Goal: Task Accomplishment & Management: Manage account settings

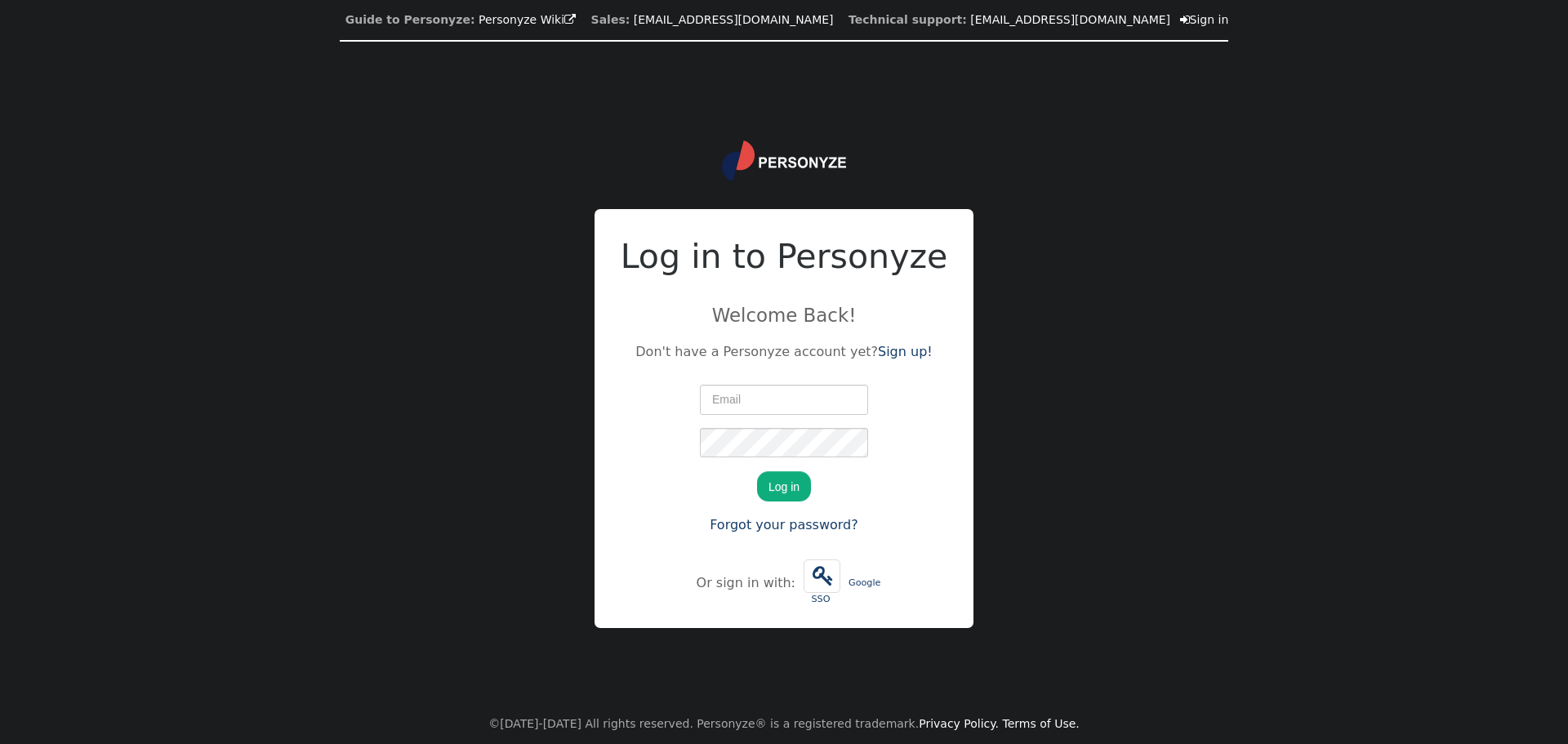
type input "[PERSON_NAME][EMAIL_ADDRESS][DOMAIN_NAME]"
click at [785, 487] on button "Log in" at bounding box center [783, 485] width 54 height 29
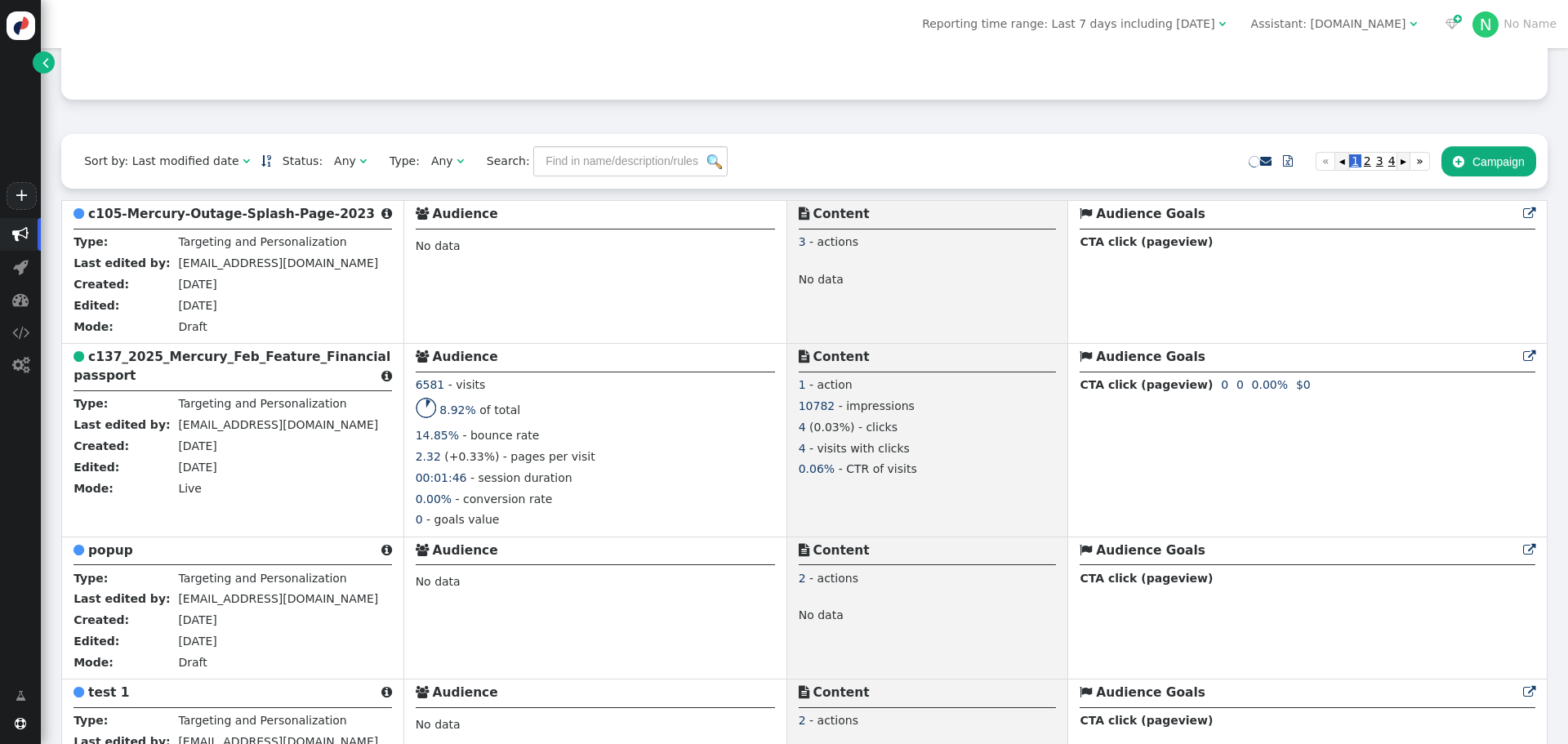
scroll to position [307, 0]
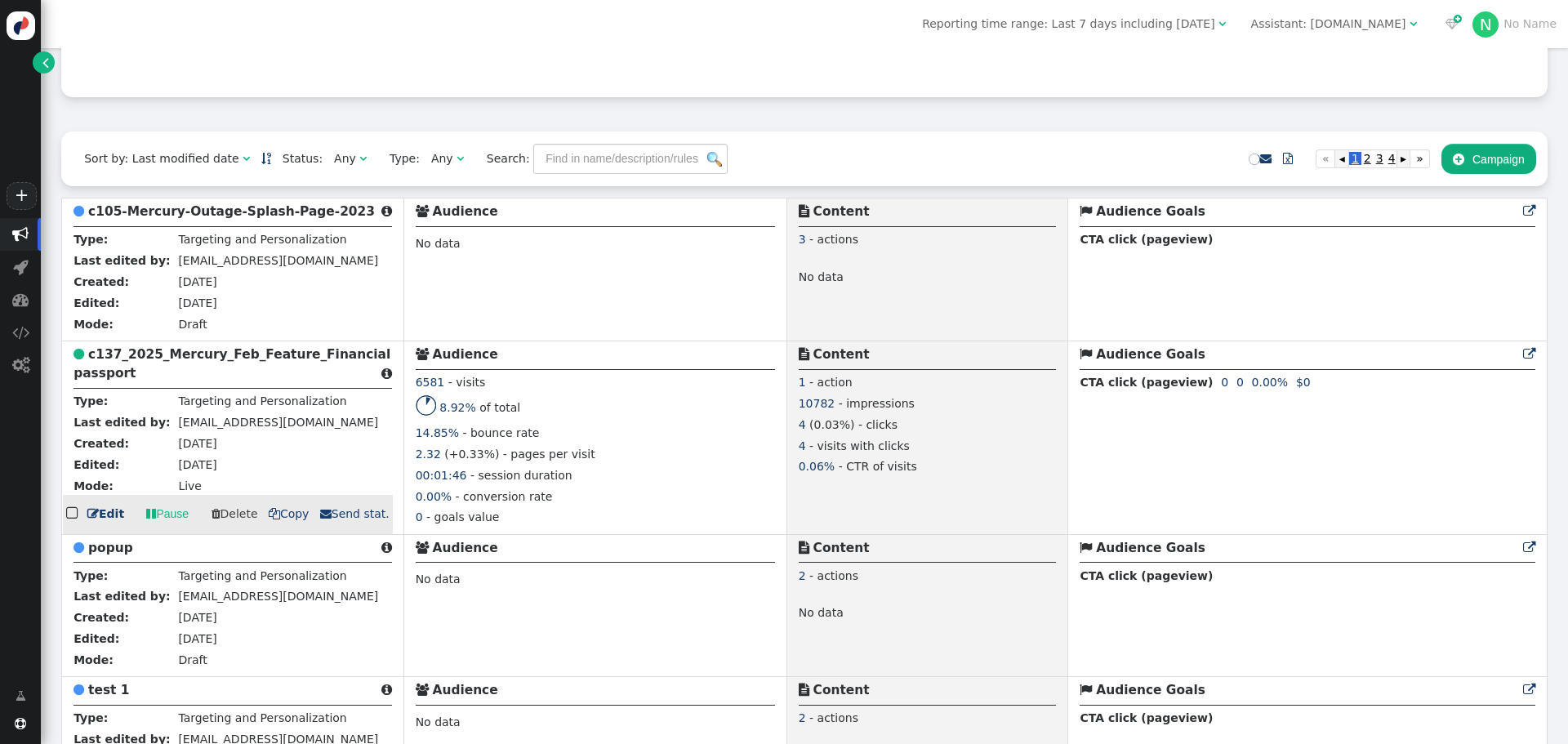
click at [210, 435] on td "[EMAIL_ADDRESS][DOMAIN_NAME]" at bounding box center [277, 424] width 204 height 21
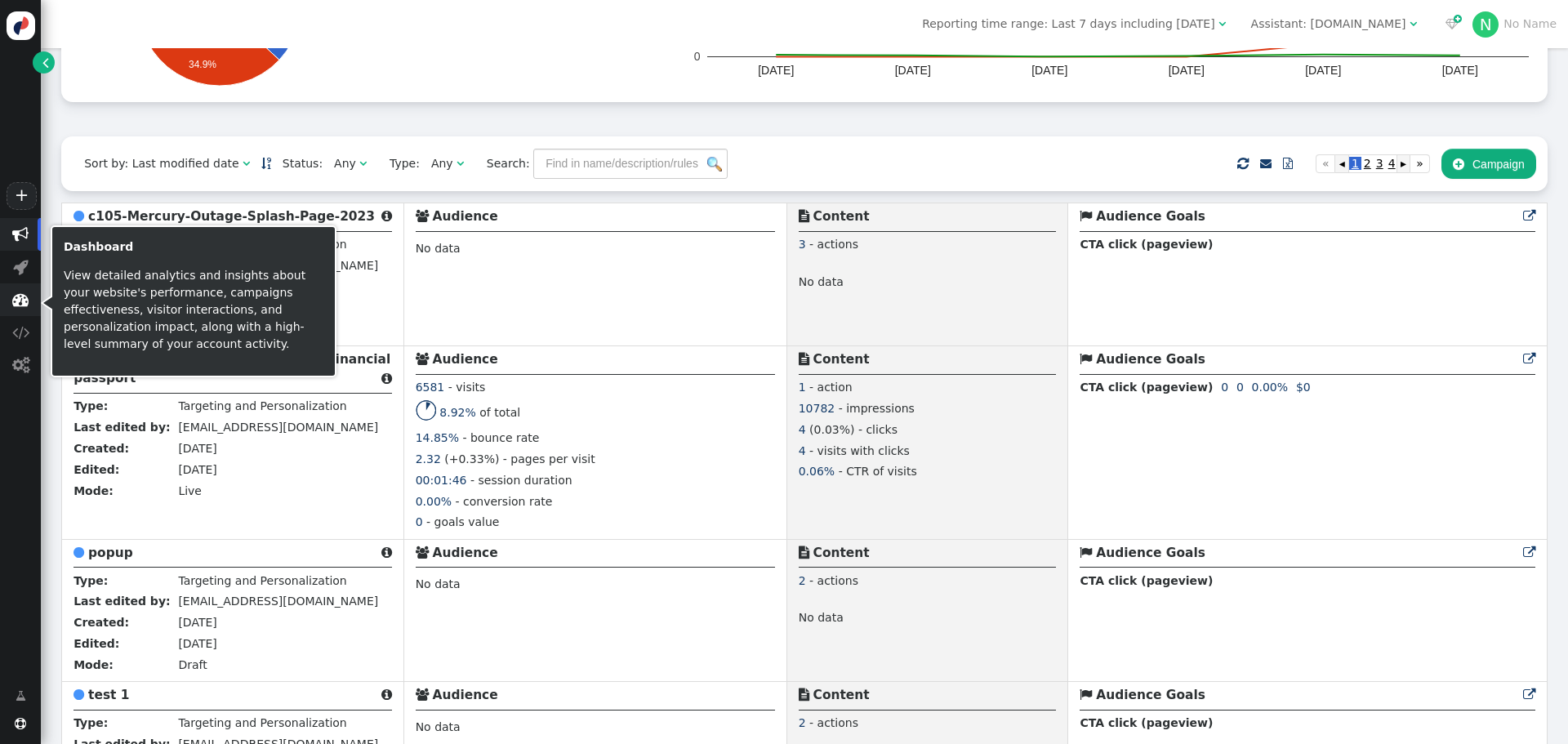
click at [21, 307] on span "" at bounding box center [21, 300] width 17 height 17
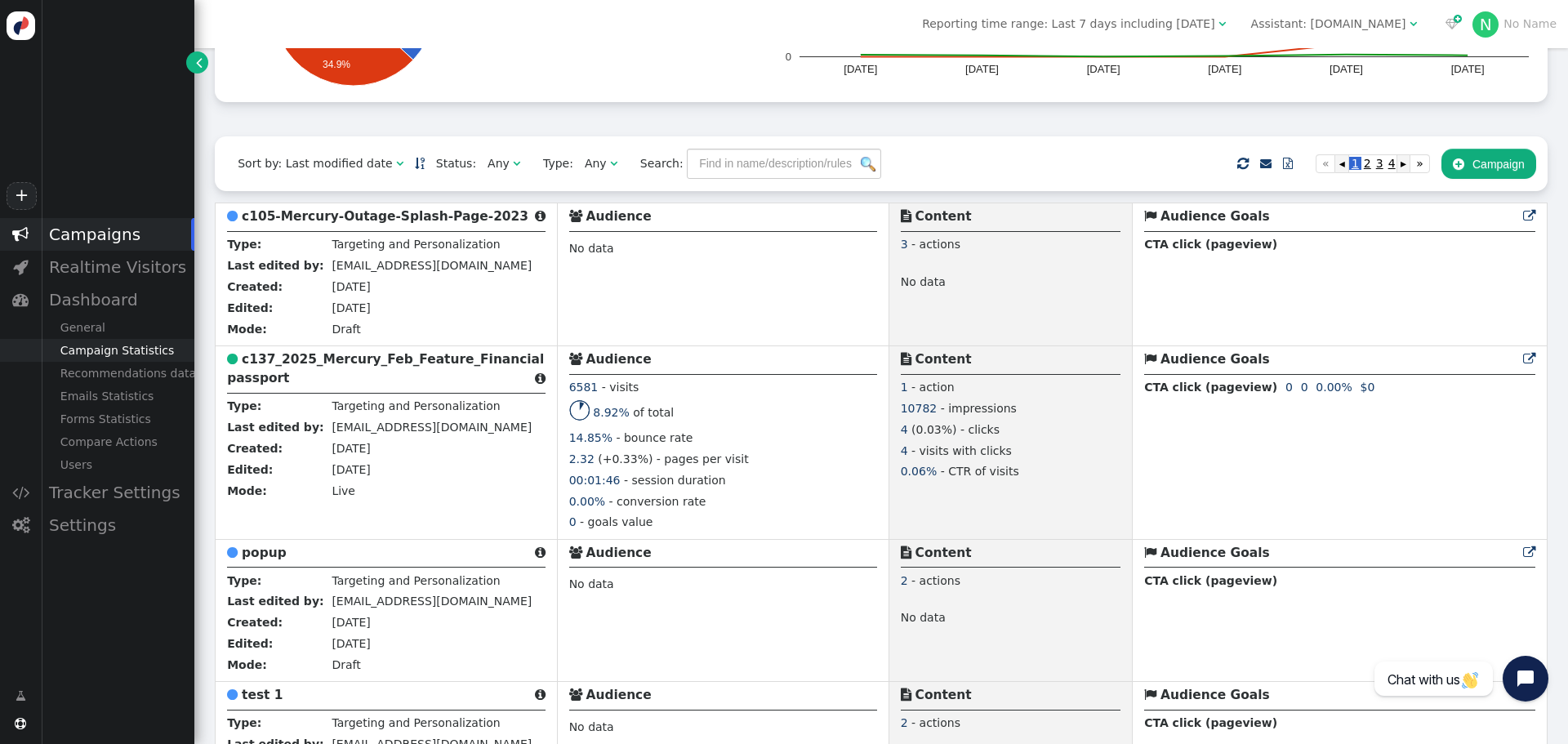
click at [102, 354] on div "Campaign Statistics" at bounding box center [117, 350] width 153 height 22
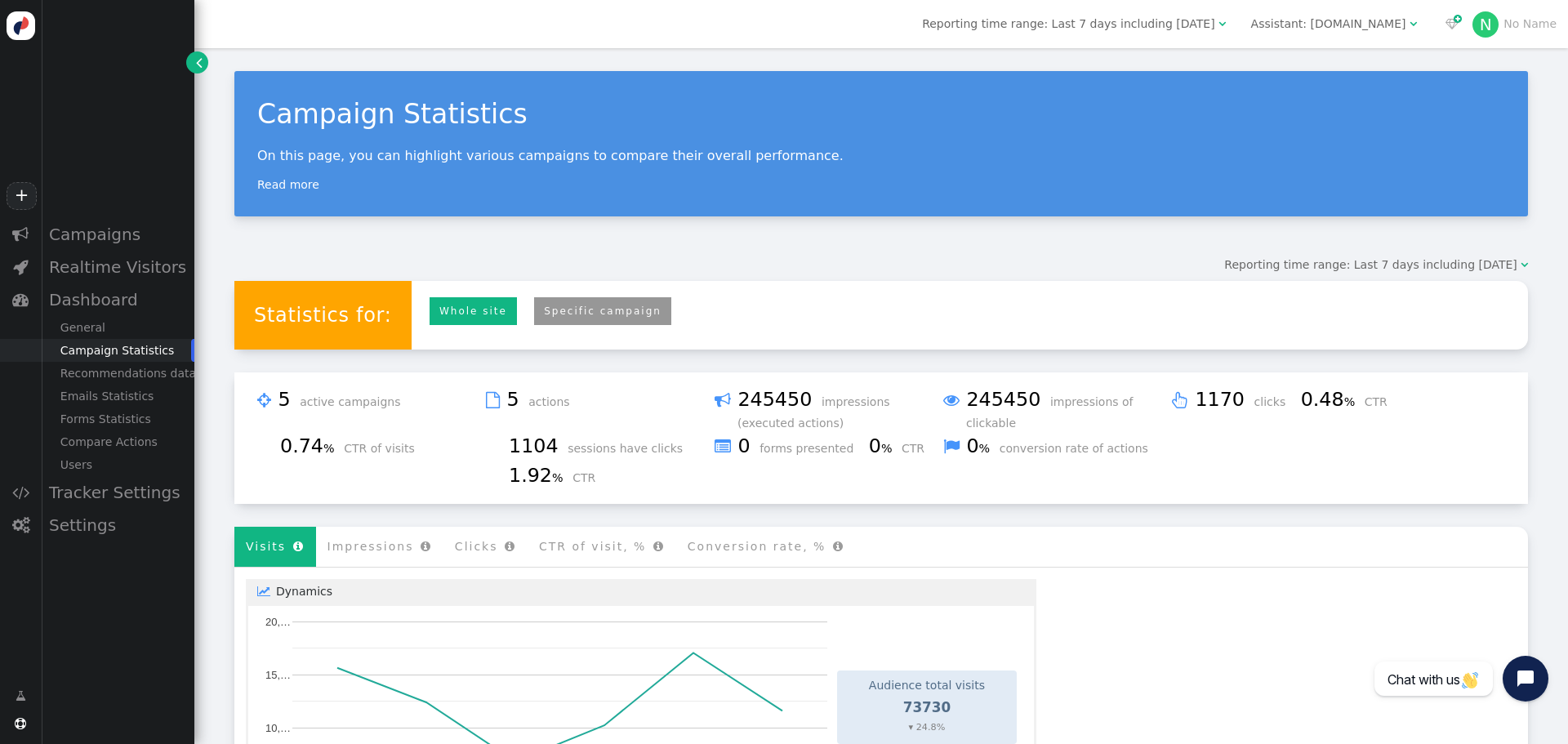
click at [561, 314] on link "Specific campaign" at bounding box center [602, 312] width 137 height 28
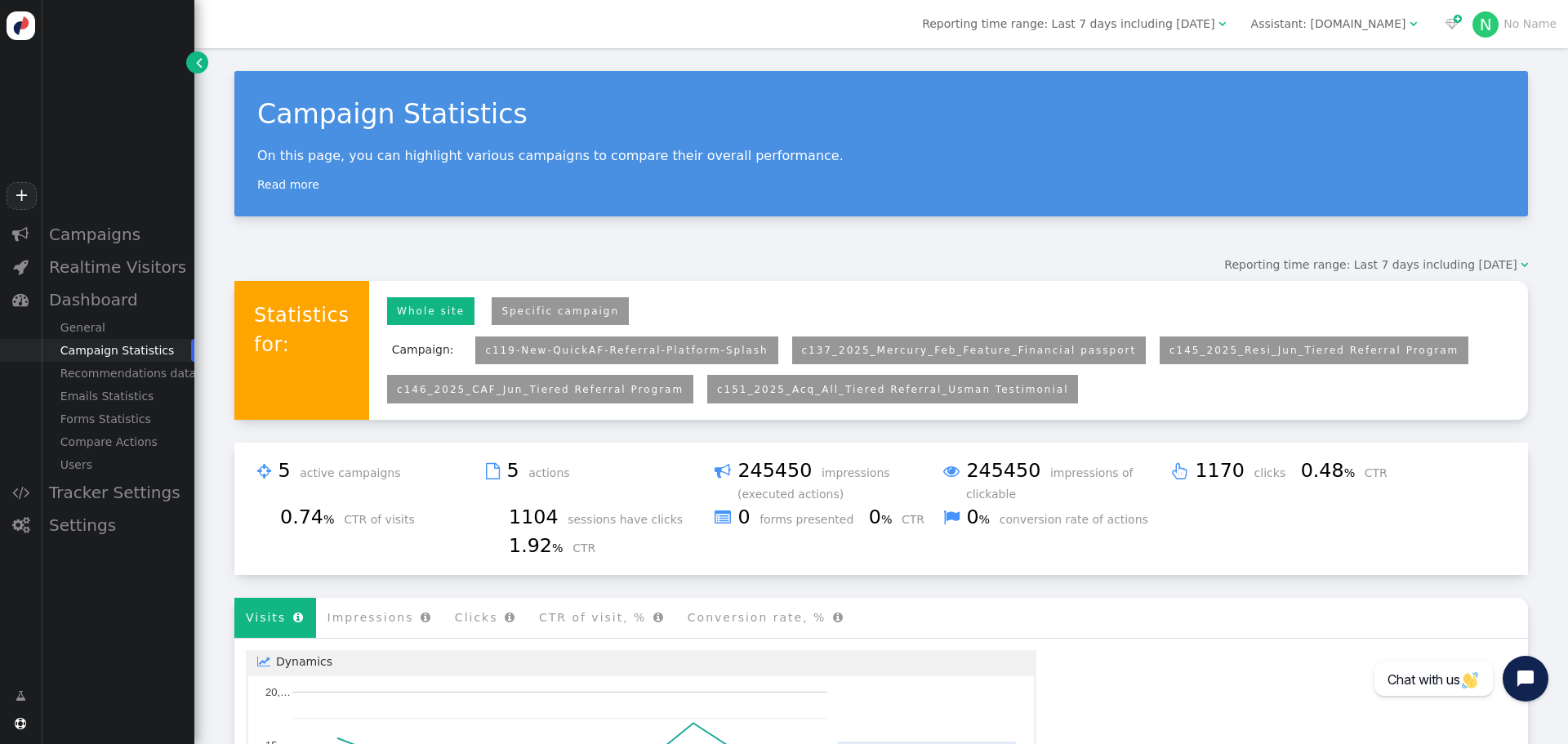
click at [843, 349] on link "c137_2025_Mercury_Feb_Feature_Financial passport" at bounding box center [969, 351] width 335 height 12
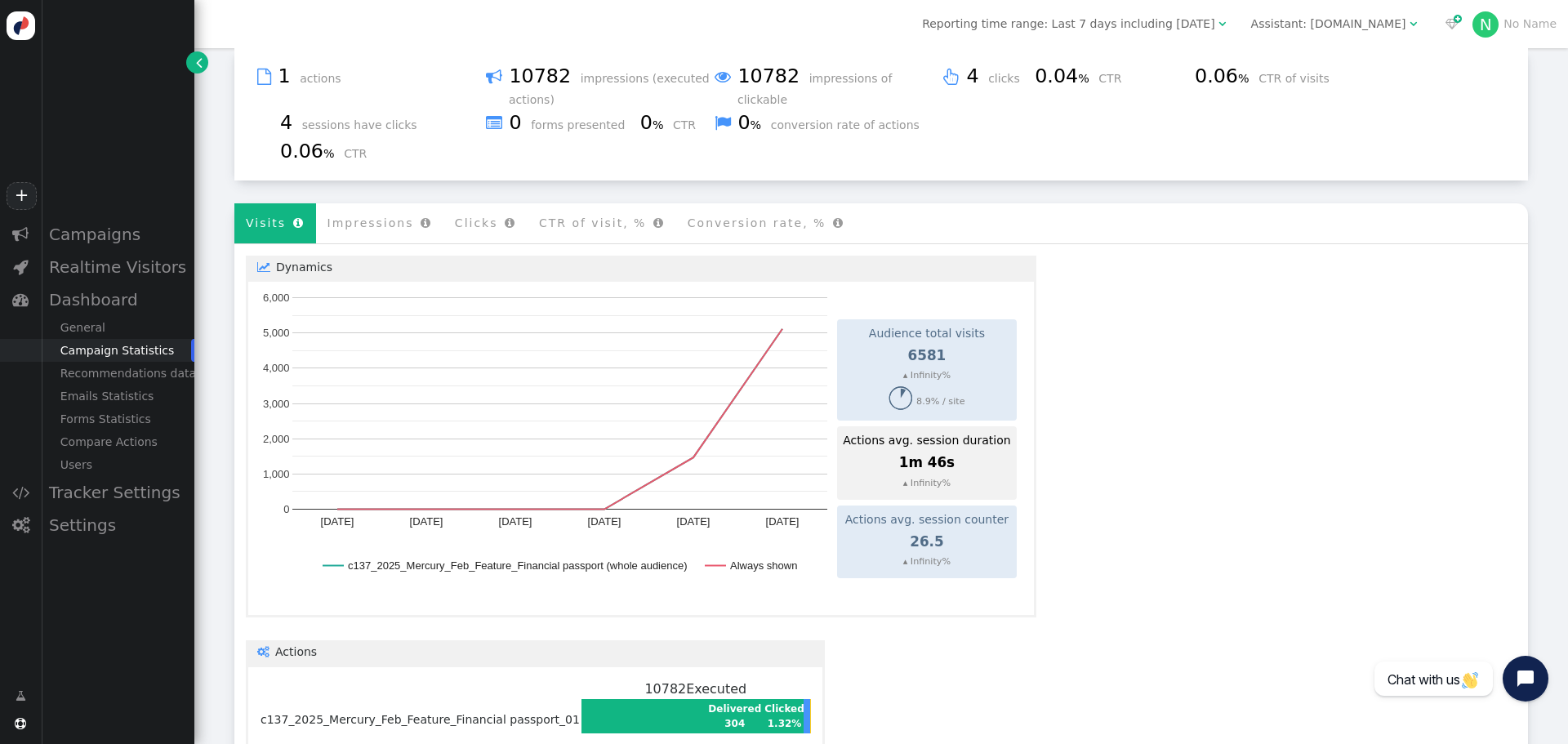
scroll to position [395, 0]
click at [222, 215] on div "Campaign Statistics On this page, you can highlight various campaigns to compar…" at bounding box center [881, 374] width 1373 height 1443
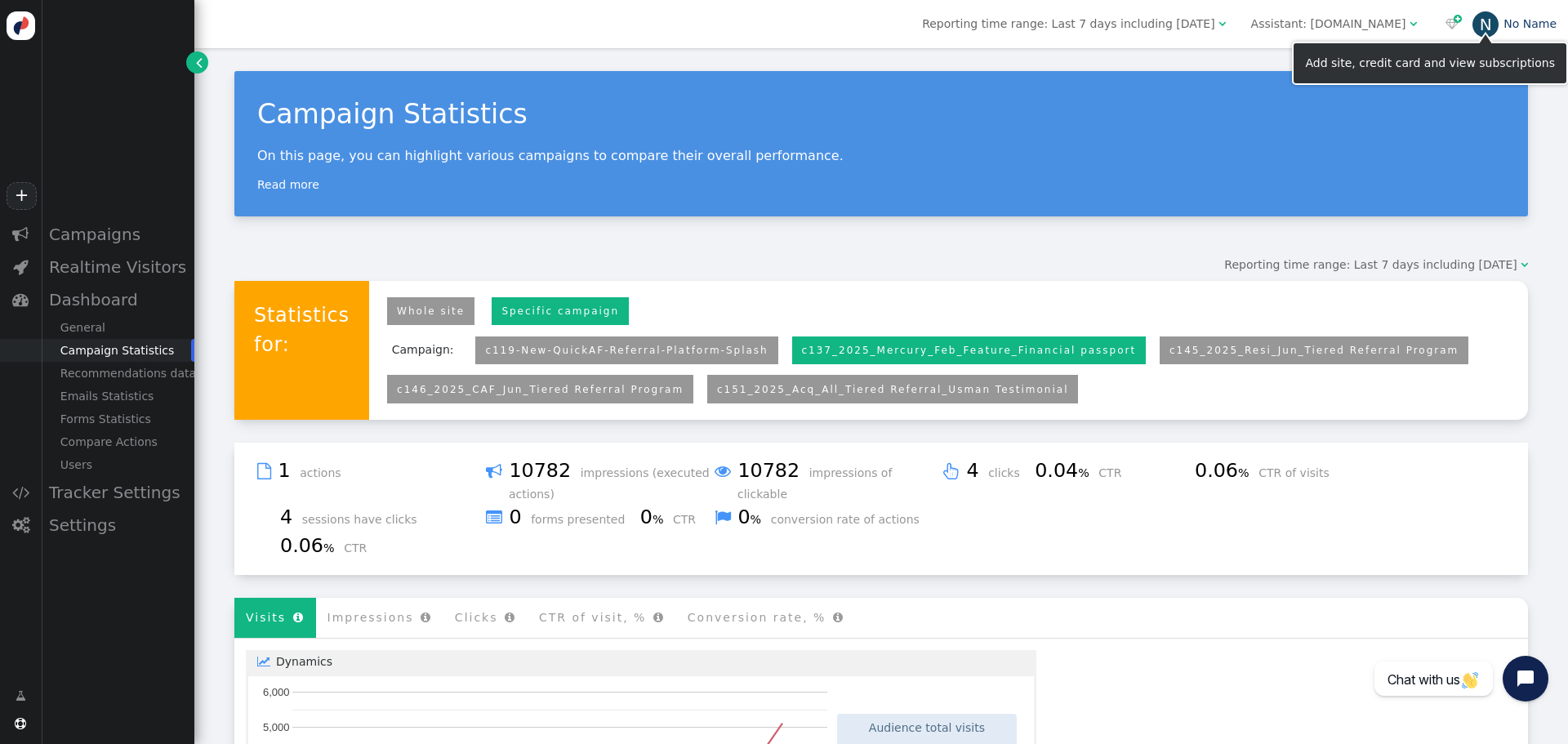
click at [1524, 28] on link "N No Name" at bounding box center [1514, 24] width 84 height 13
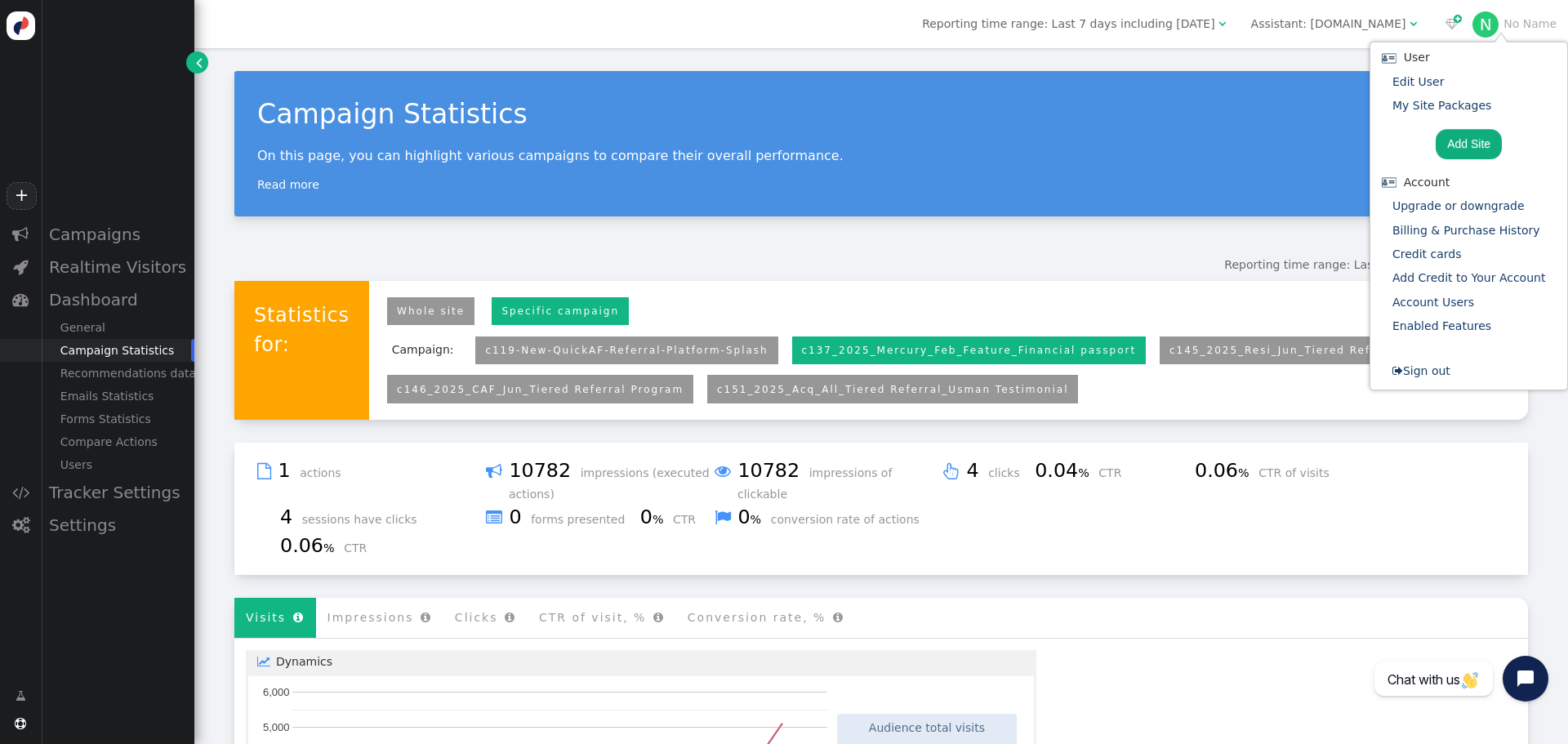
click at [1429, 57] on div "User" at bounding box center [1469, 57] width 183 height 17
click at [1428, 303] on link "Account Users" at bounding box center [1433, 302] width 82 height 13
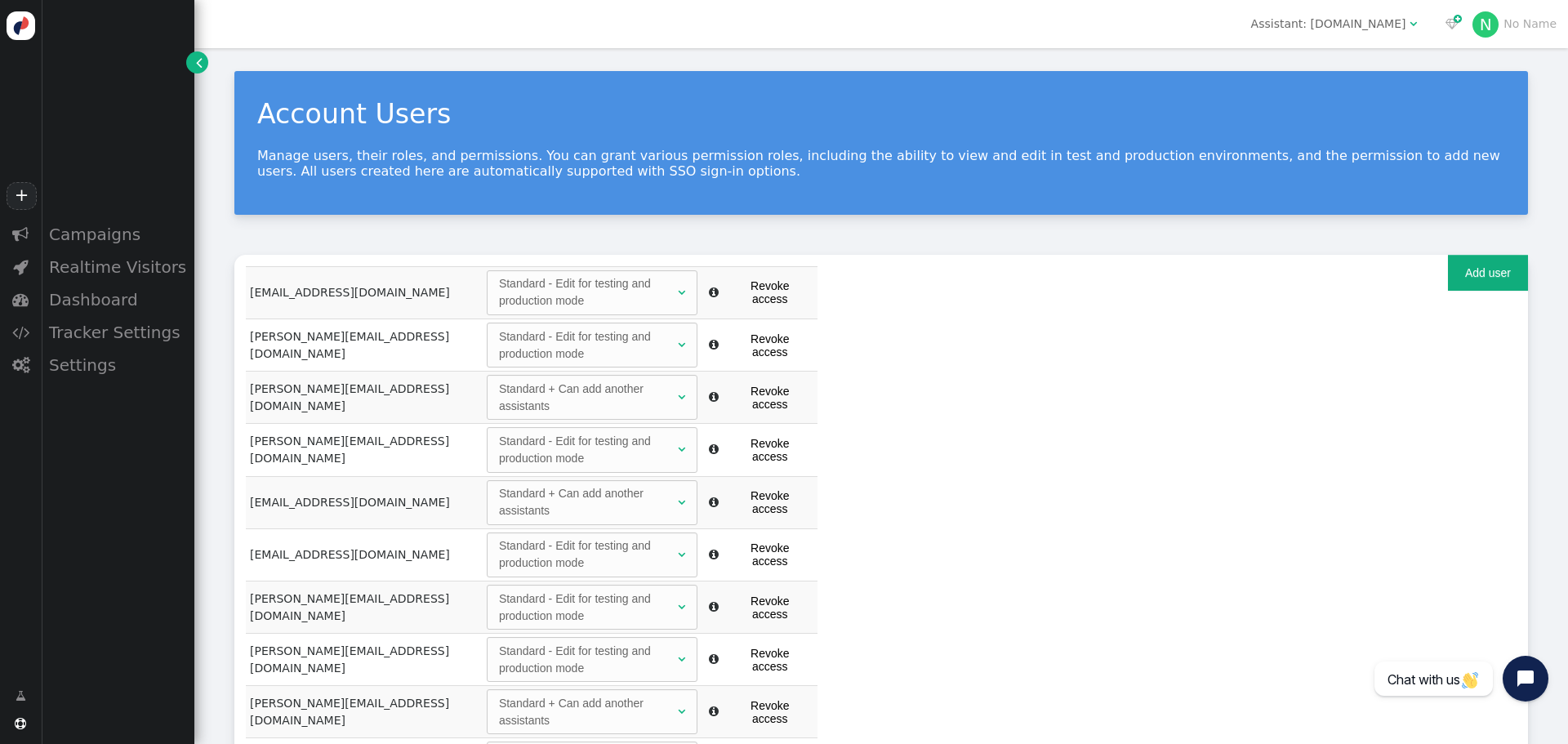
click at [1477, 259] on button "Add user" at bounding box center [1488, 272] width 80 height 36
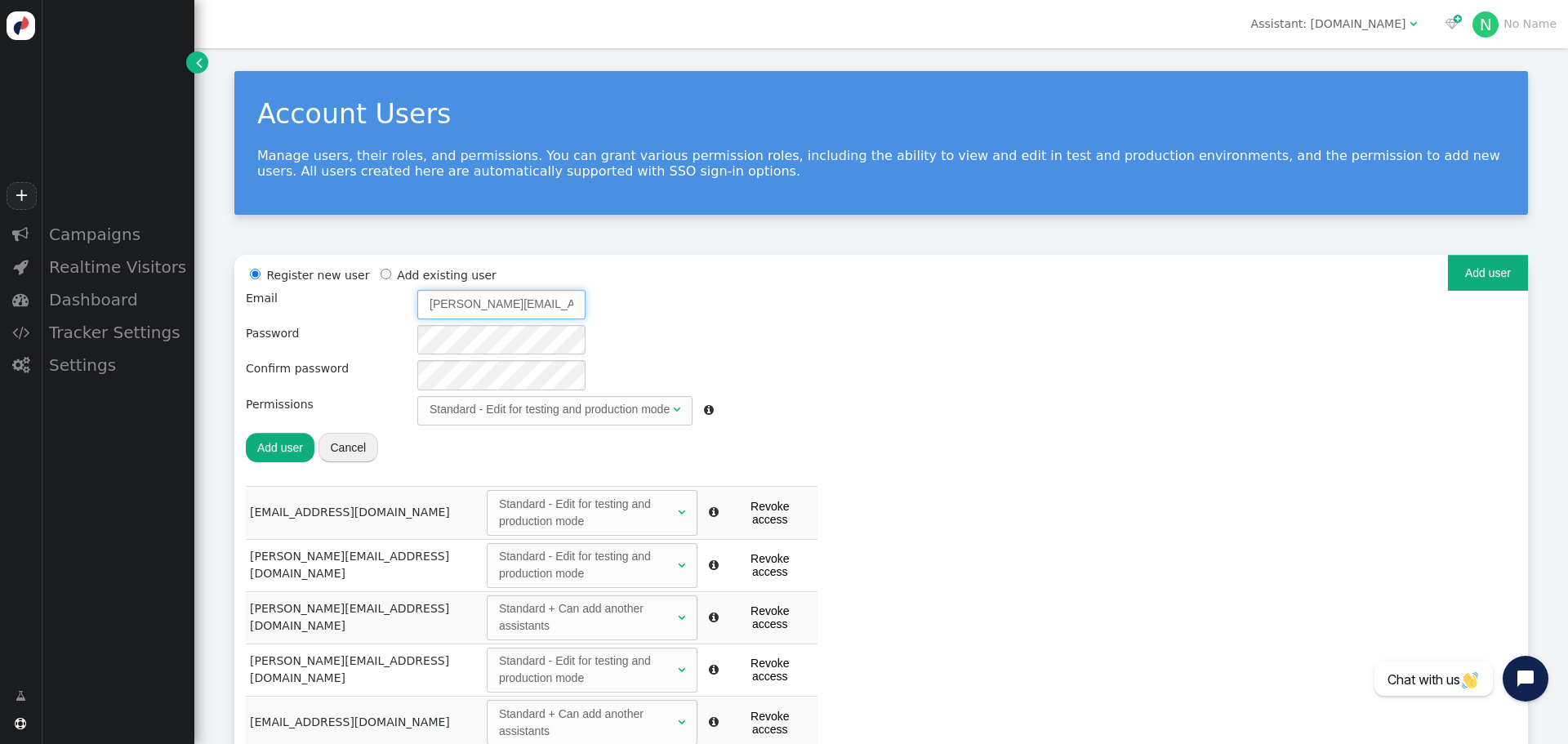
click at [468, 307] on input "[PERSON_NAME][EMAIL_ADDRESS][DOMAIN_NAME]" at bounding box center [502, 304] width 168 height 29
drag, startPoint x: 450, startPoint y: 302, endPoint x: 349, endPoint y: 312, distance: 101.5
click at [349, 312] on div "Register new user Add existing user Email [PERSON_NAME][EMAIL_ADDRESS][DOMAIN_N…" at bounding box center [480, 364] width 468 height 197
click at [460, 299] on input "[EMAIL_ADDRESS][DOMAIN_NAME]" at bounding box center [502, 304] width 168 height 29
type input "[PERSON_NAME][EMAIL_ADDRESS][DOMAIN_NAME]"
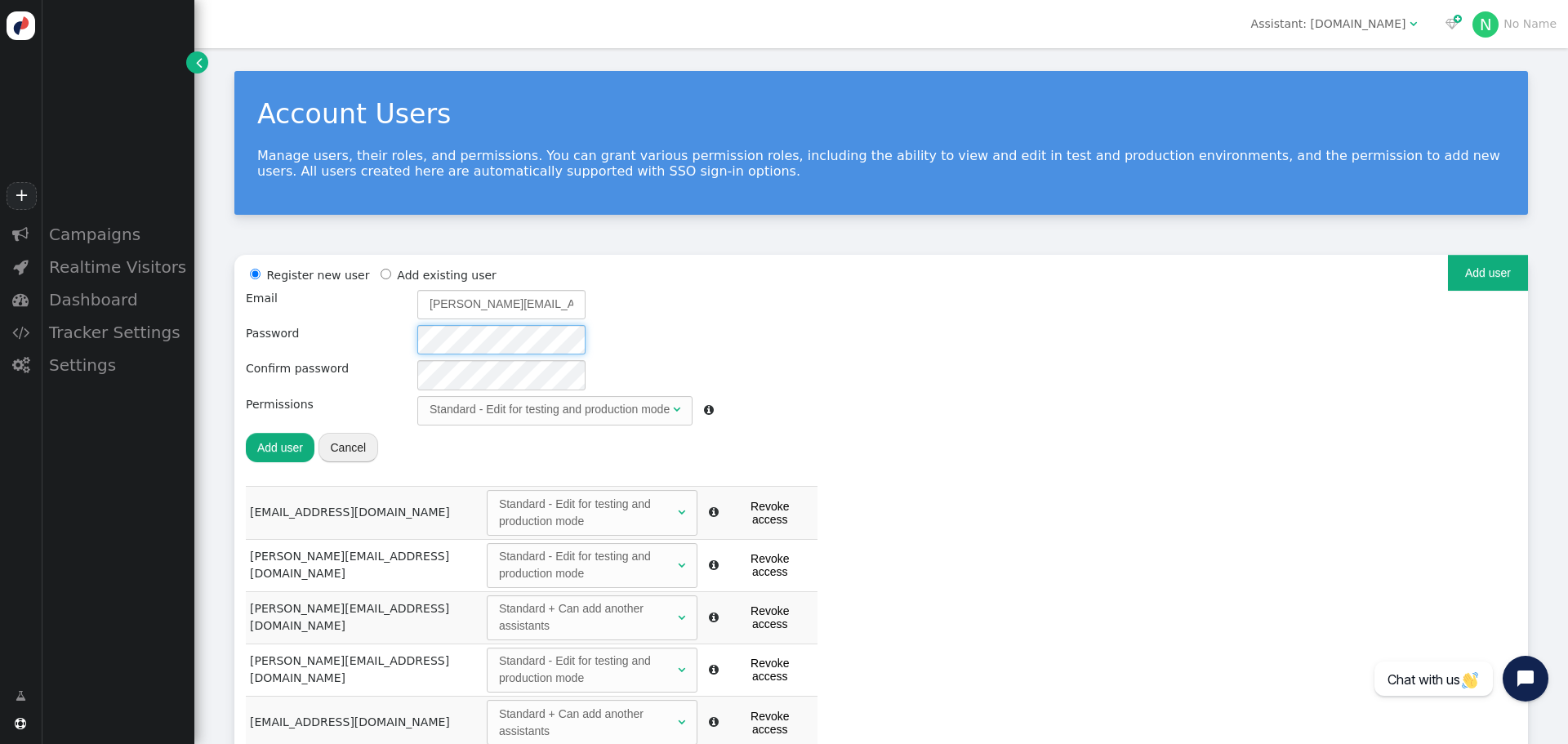
click at [297, 384] on div "Register new user Add existing user Email [PERSON_NAME][EMAIL_ADDRESS][DOMAIN_N…" at bounding box center [480, 364] width 468 height 197
click at [297, 442] on button "Add user" at bounding box center [280, 447] width 68 height 29
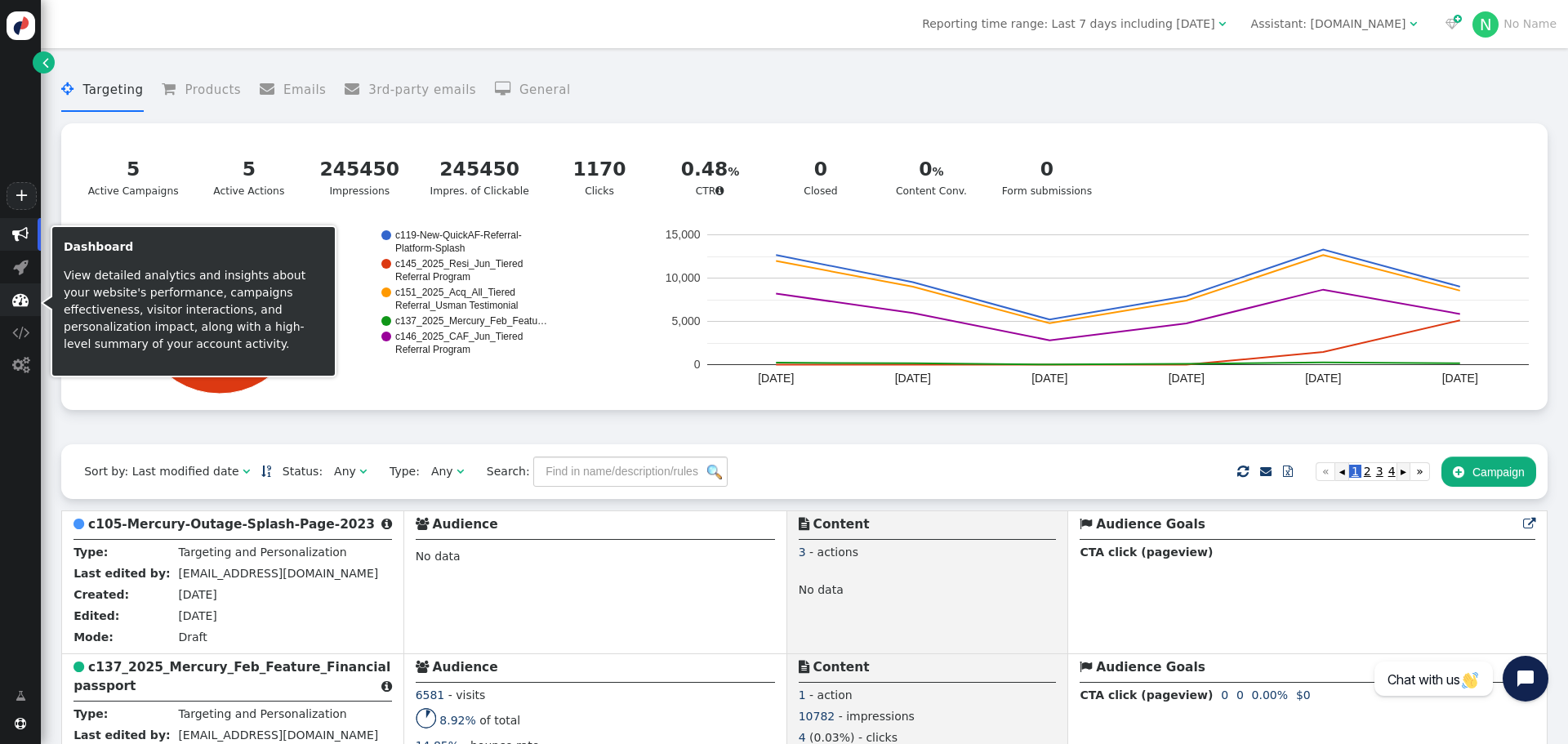
click at [22, 297] on span "" at bounding box center [21, 300] width 17 height 17
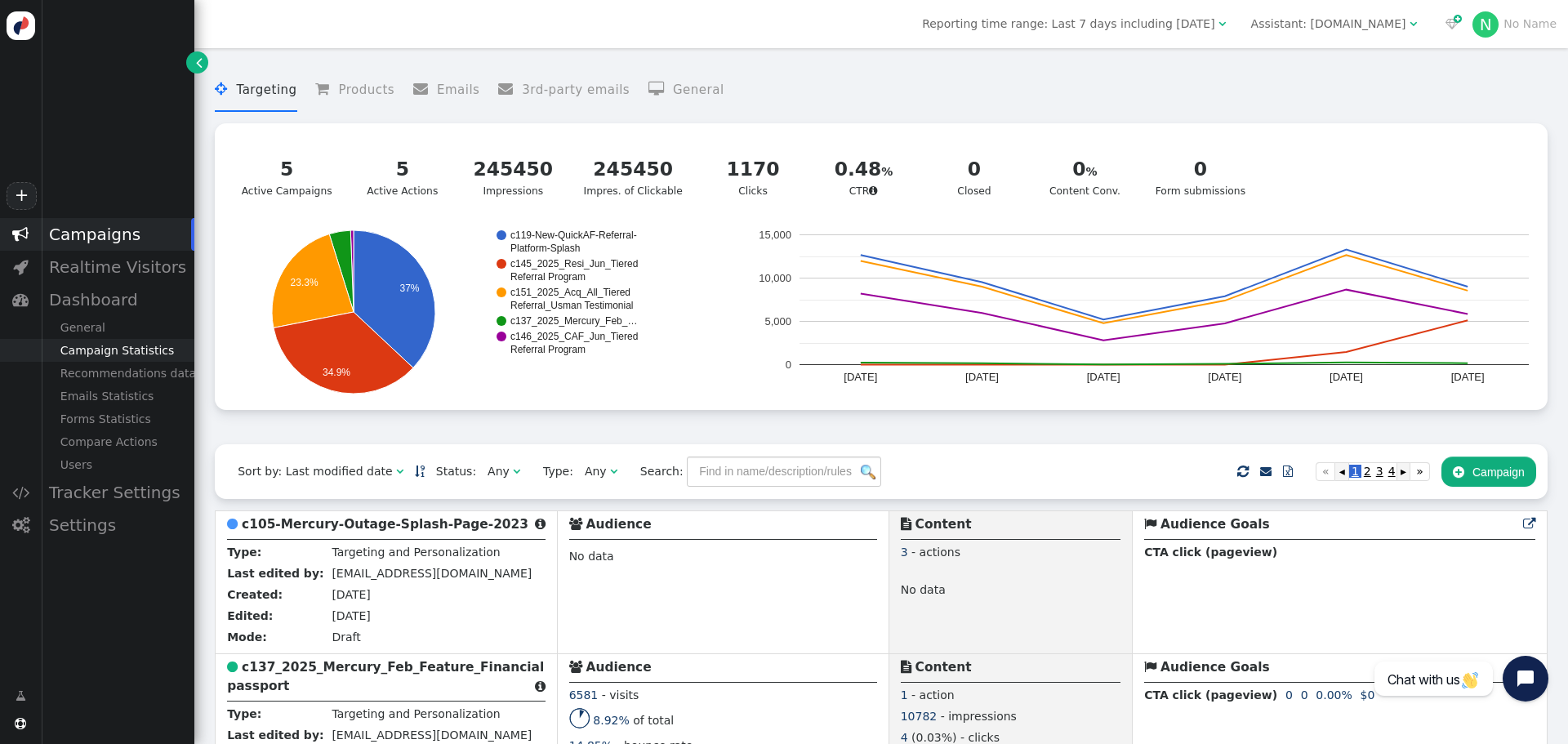
click at [137, 352] on div "Campaign Statistics" at bounding box center [117, 350] width 153 height 22
